Goal: Navigation & Orientation: Find specific page/section

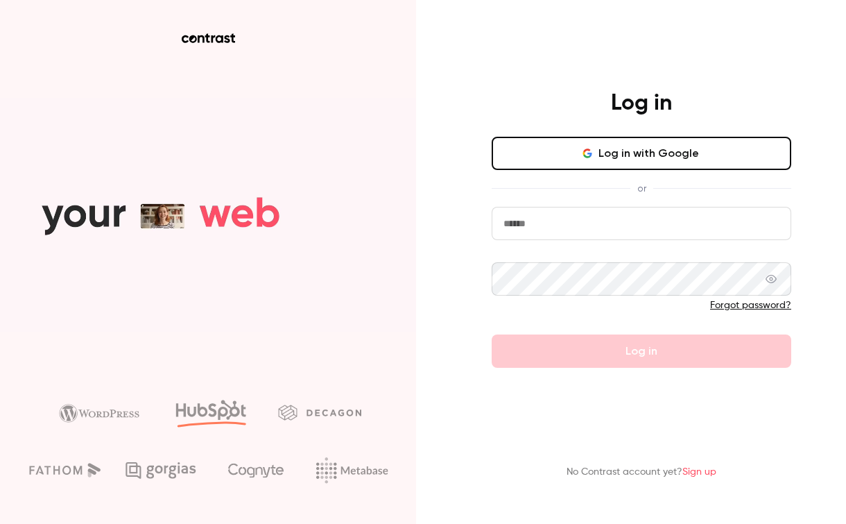
click at [629, 157] on button "Log in with Google" at bounding box center [642, 153] width 300 height 33
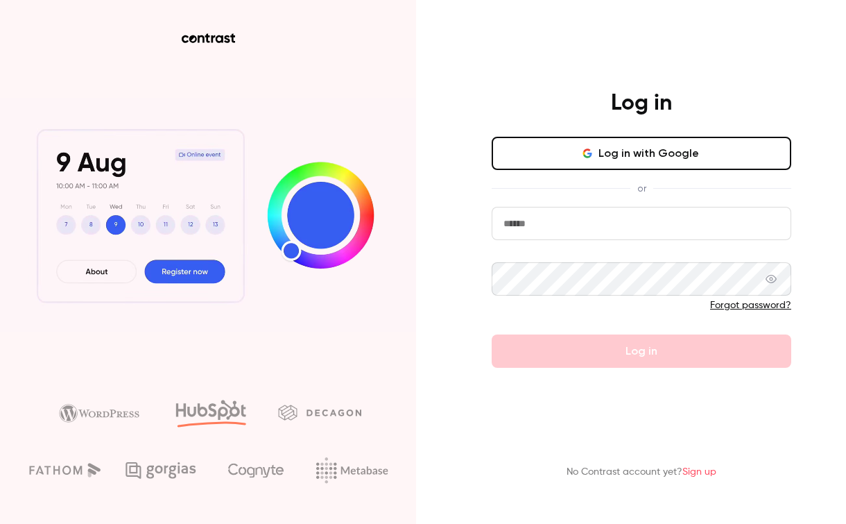
click at [580, 155] on button "Log in with Google" at bounding box center [642, 153] width 300 height 33
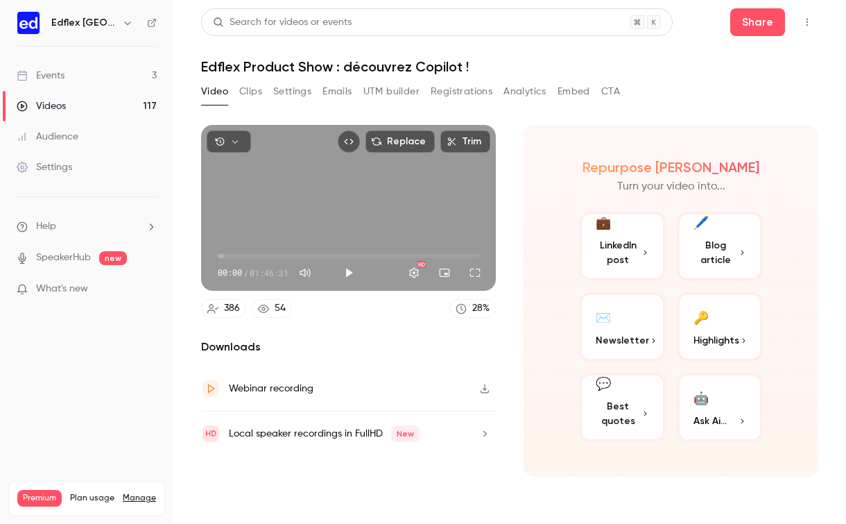
click at [96, 67] on link "Events 3" at bounding box center [86, 75] width 173 height 31
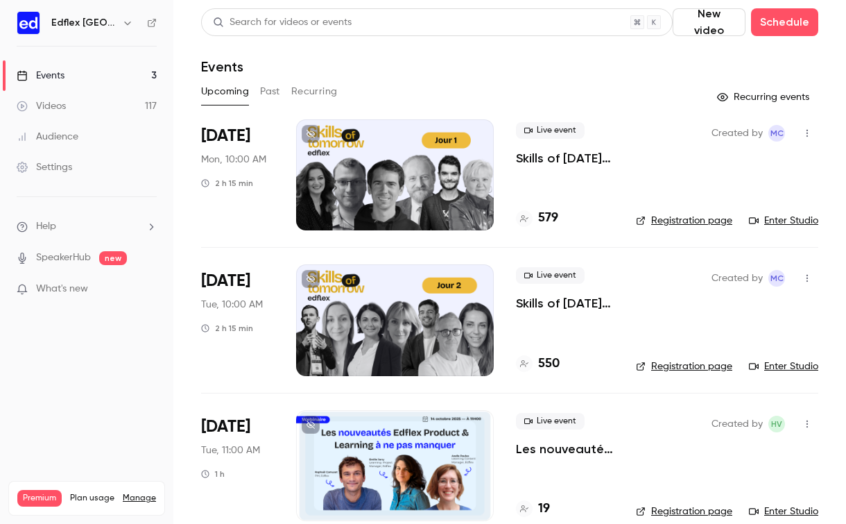
click at [361, 196] on div at bounding box center [395, 174] width 198 height 111
click at [784, 216] on link "Enter Studio" at bounding box center [783, 221] width 69 height 14
